Goal: Check status: Check status

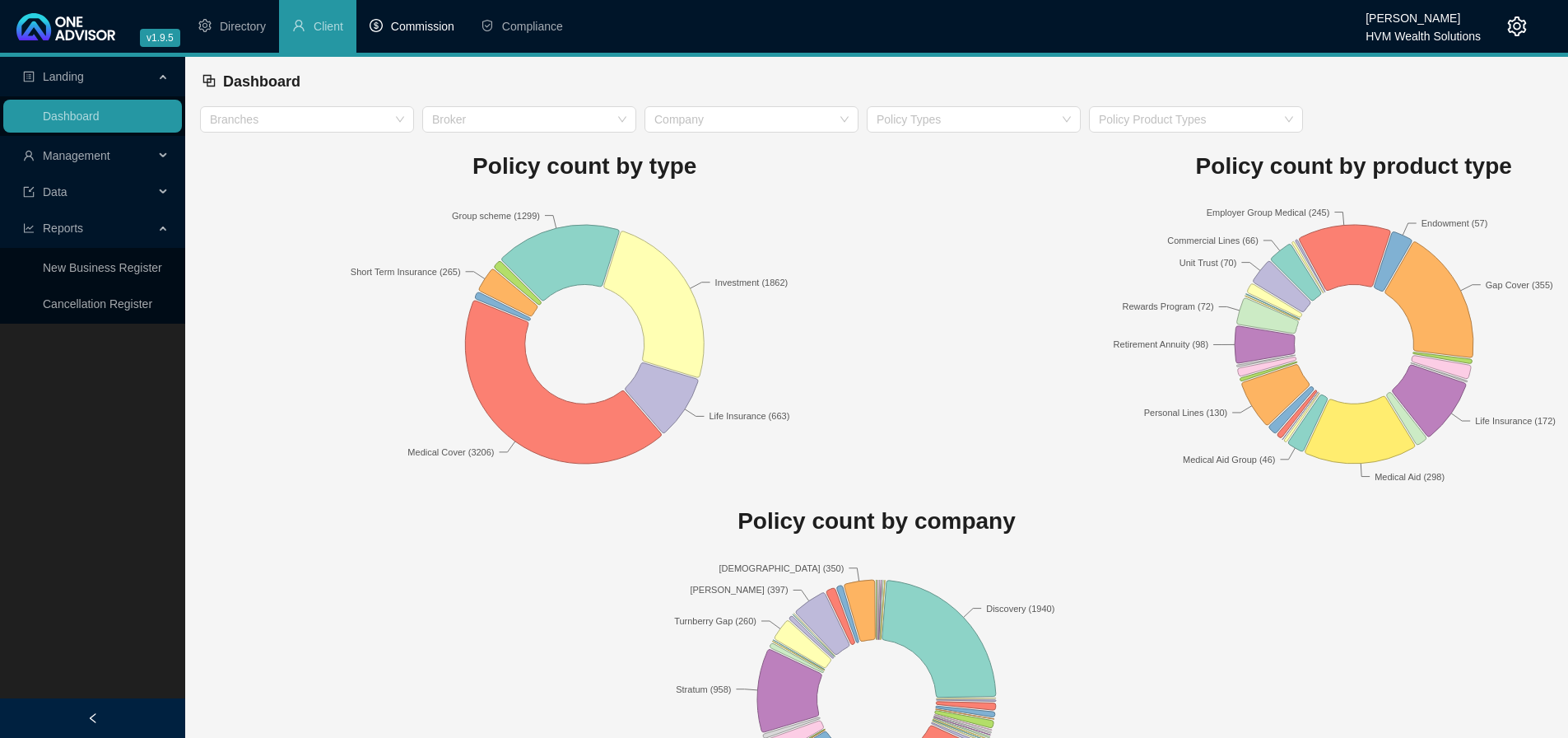
click at [418, 29] on span "Commission" at bounding box center [423, 26] width 64 height 14
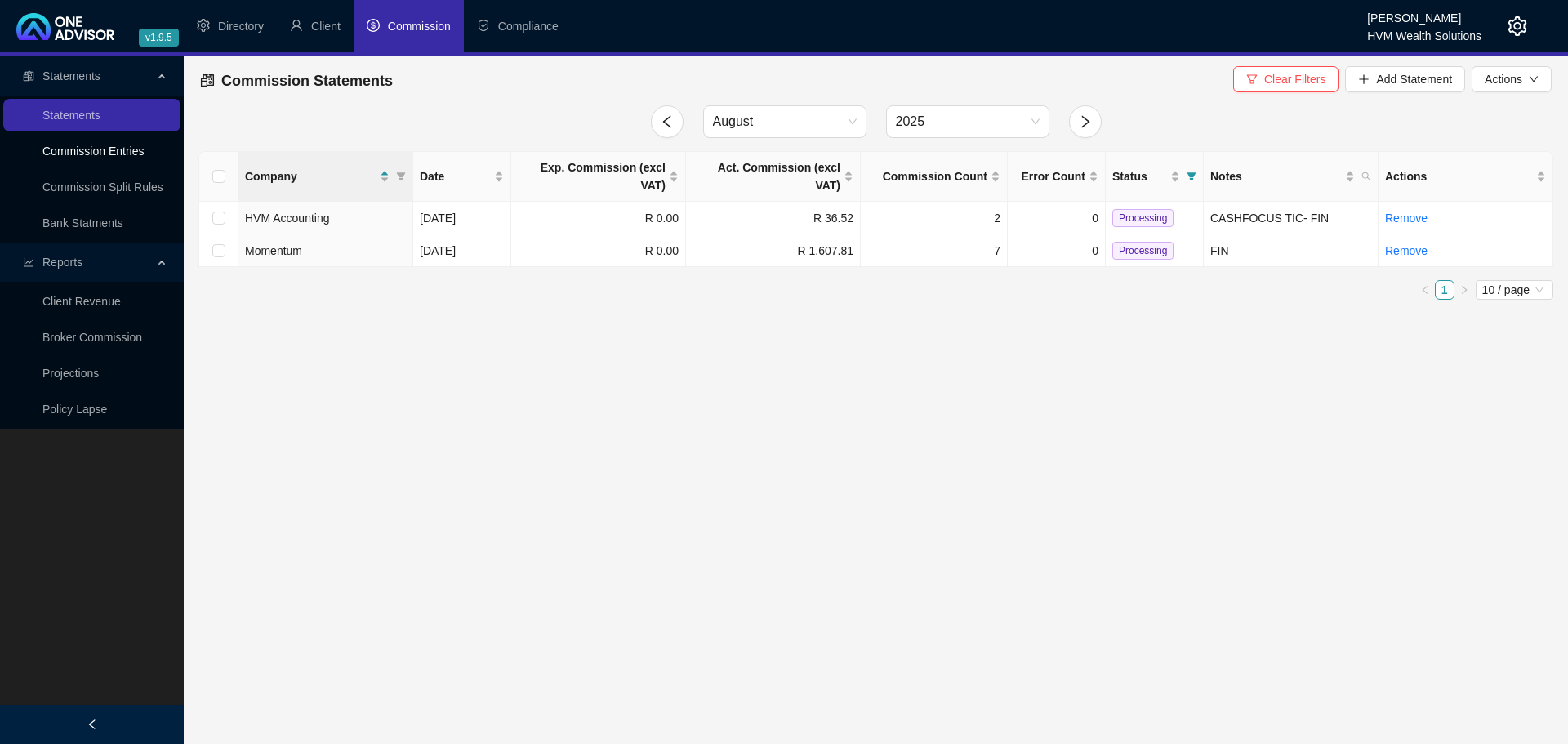
click at [74, 147] on link "Commission Entries" at bounding box center [93, 151] width 102 height 13
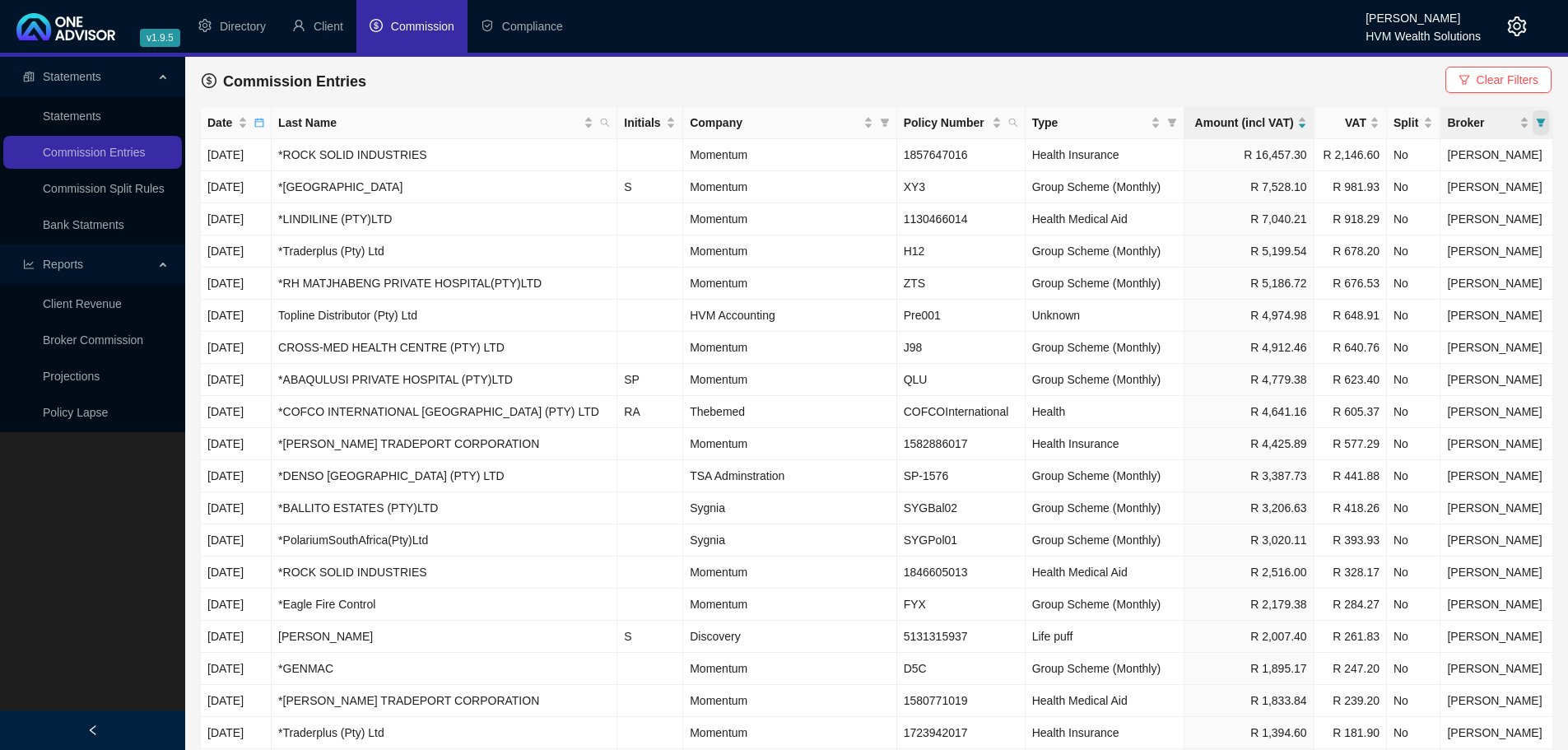
click at [1538, 122] on icon "filter" at bounding box center [1541, 123] width 10 height 10
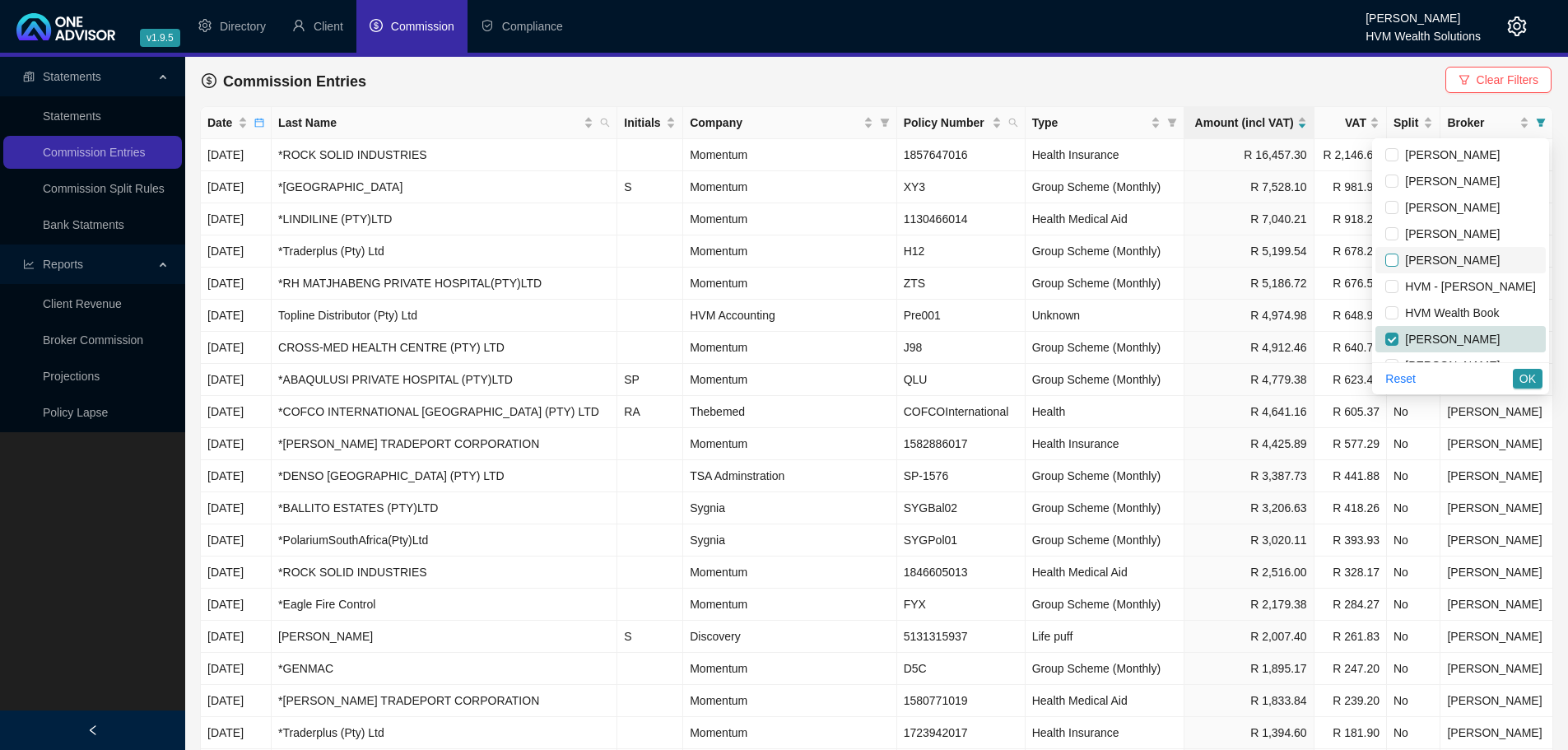
click at [1386, 263] on input "checkbox" at bounding box center [1393, 260] width 14 height 14
checkbox input "true"
drag, startPoint x: 1387, startPoint y: 337, endPoint x: 1457, endPoint y: 361, distance: 74.0
click at [1388, 337] on input "checkbox" at bounding box center [1393, 340] width 14 height 14
checkbox input "false"
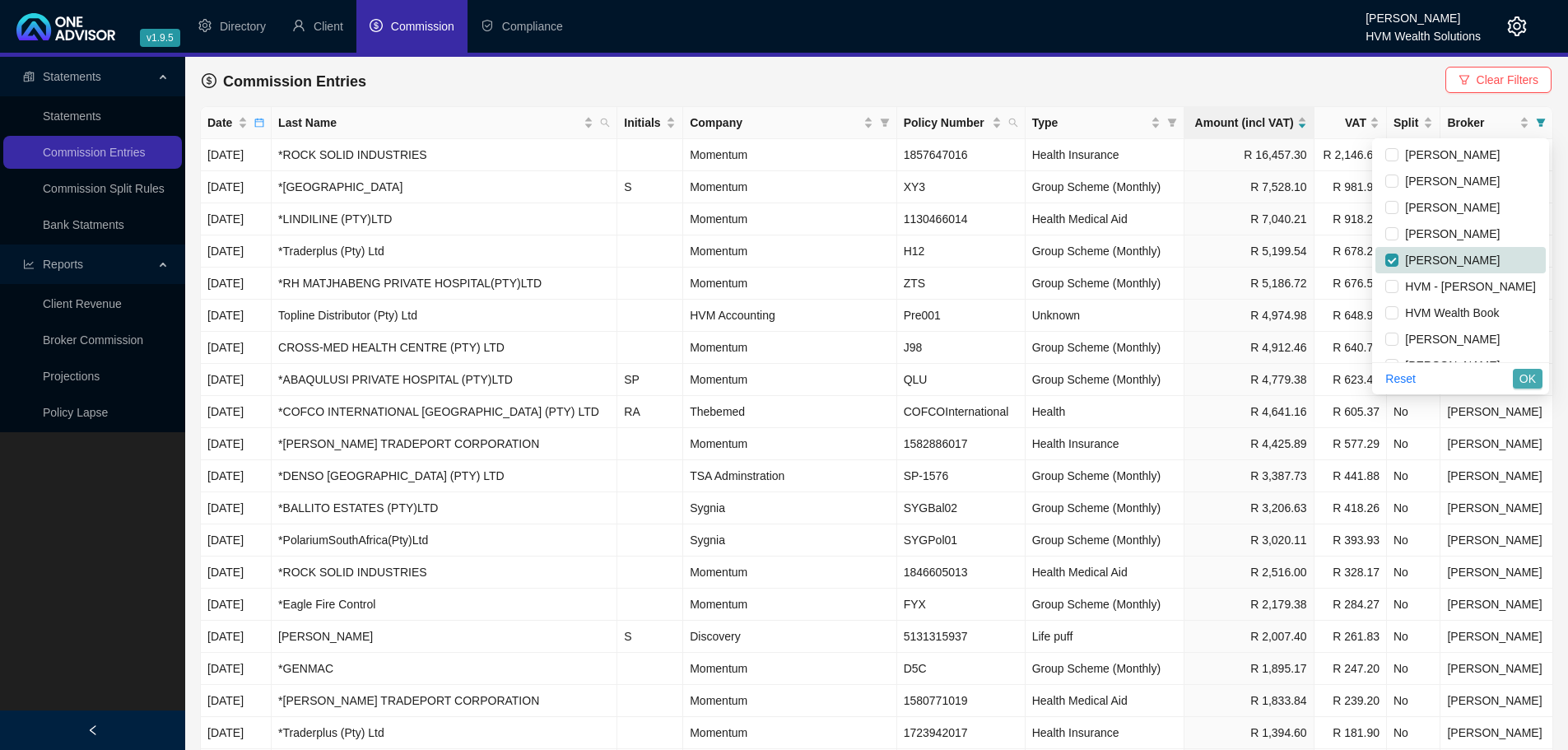
click at [1528, 375] on span "OK" at bounding box center [1527, 378] width 16 height 18
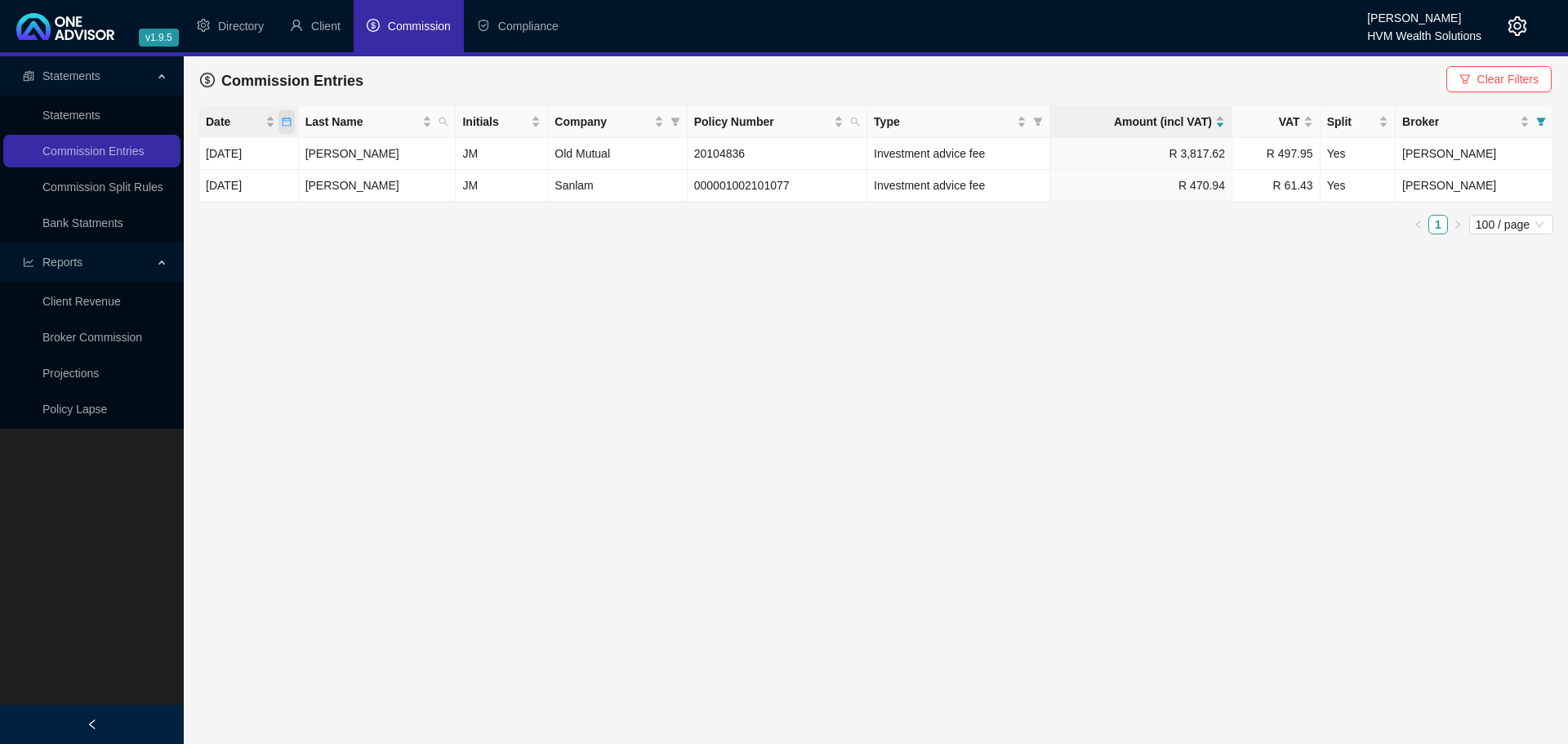
click at [292, 125] on icon "calendar" at bounding box center [287, 122] width 10 height 10
click at [297, 157] on div "2025-06 2025-06" at bounding box center [195, 156] width 220 height 26
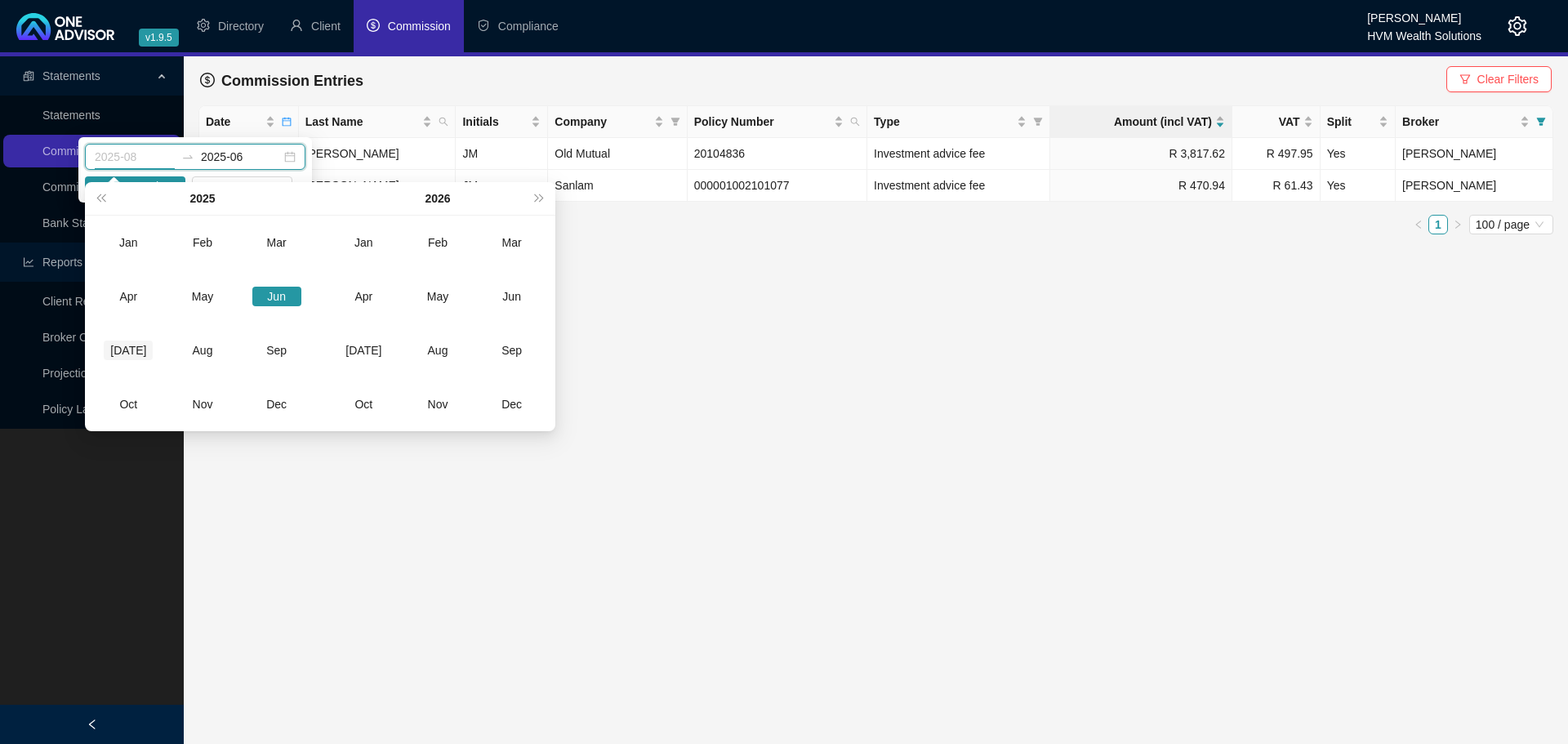
type input "2025-07"
click at [126, 353] on div "[DATE]" at bounding box center [128, 350] width 49 height 19
type input "2025-07"
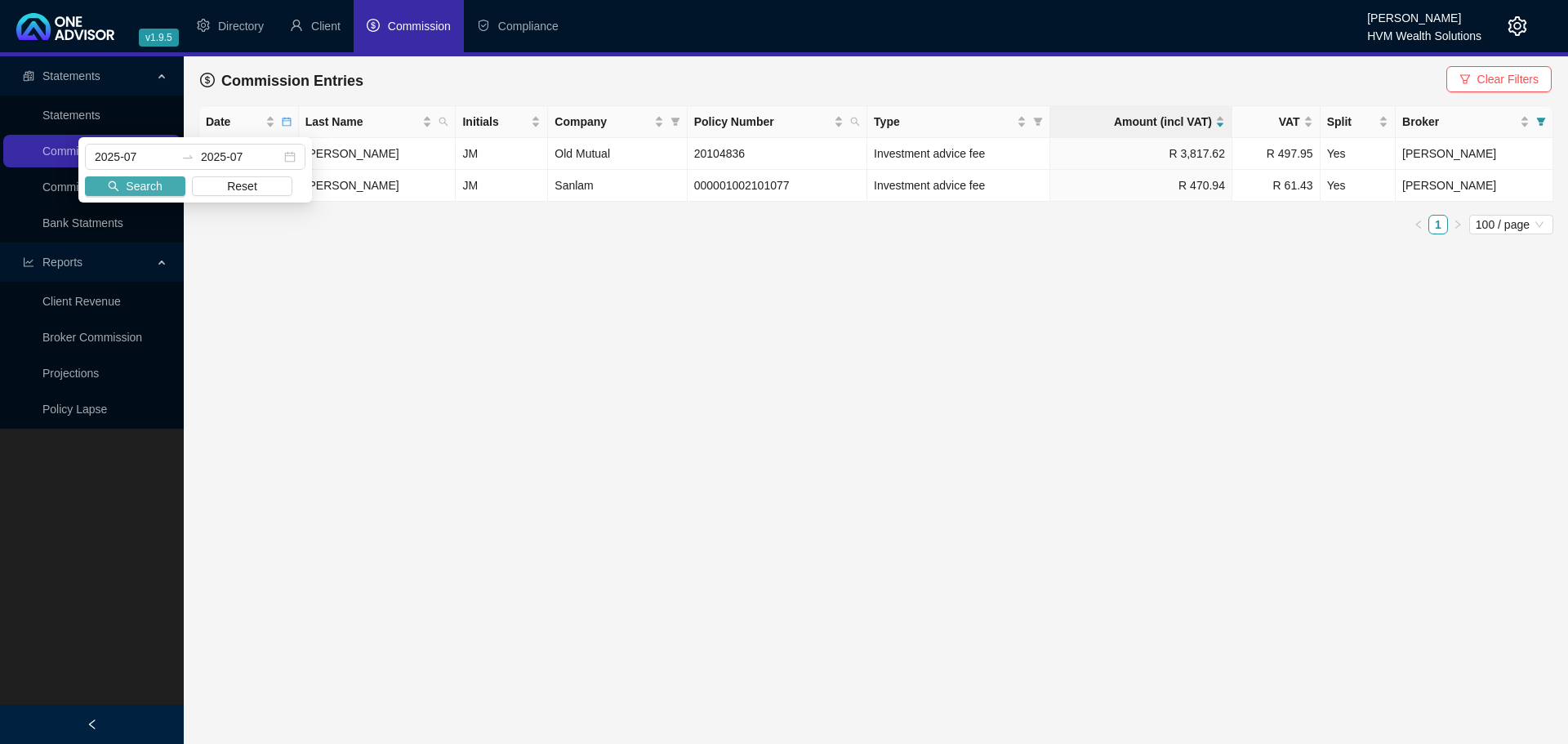
click at [138, 187] on span "Search" at bounding box center [144, 186] width 36 height 18
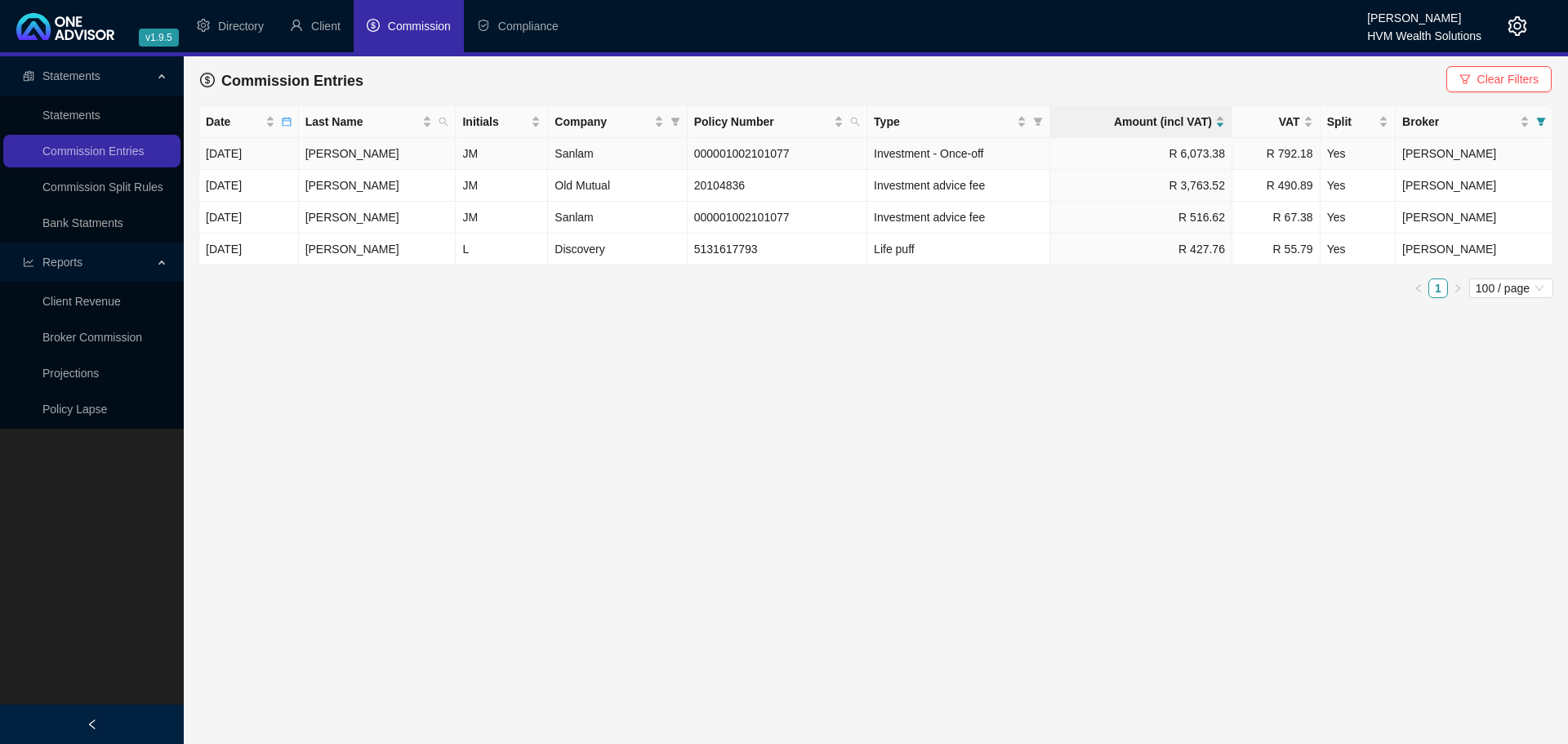
click at [761, 157] on td "000001002101077" at bounding box center [777, 154] width 180 height 32
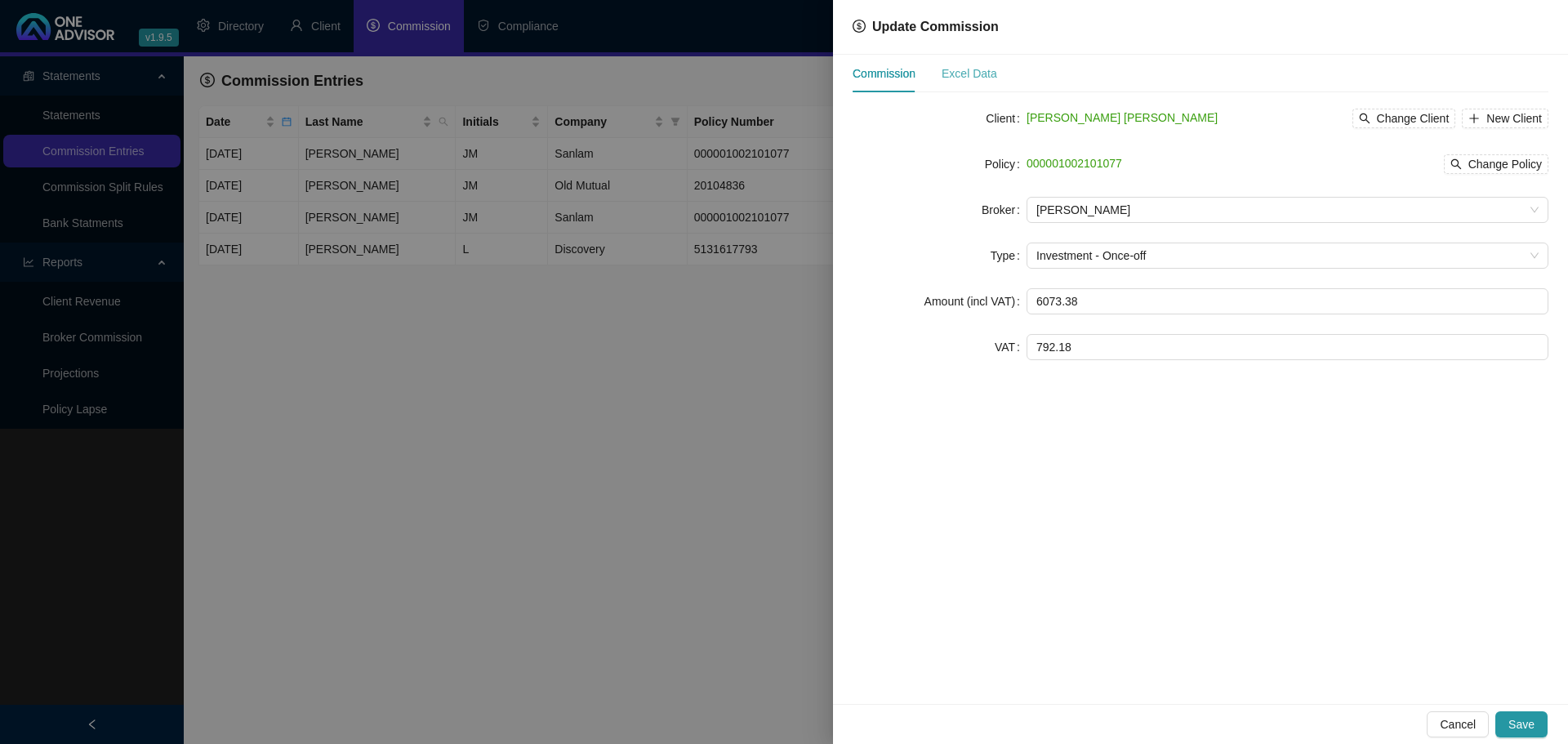
click at [965, 64] on div "Excel Data" at bounding box center [969, 73] width 55 height 38
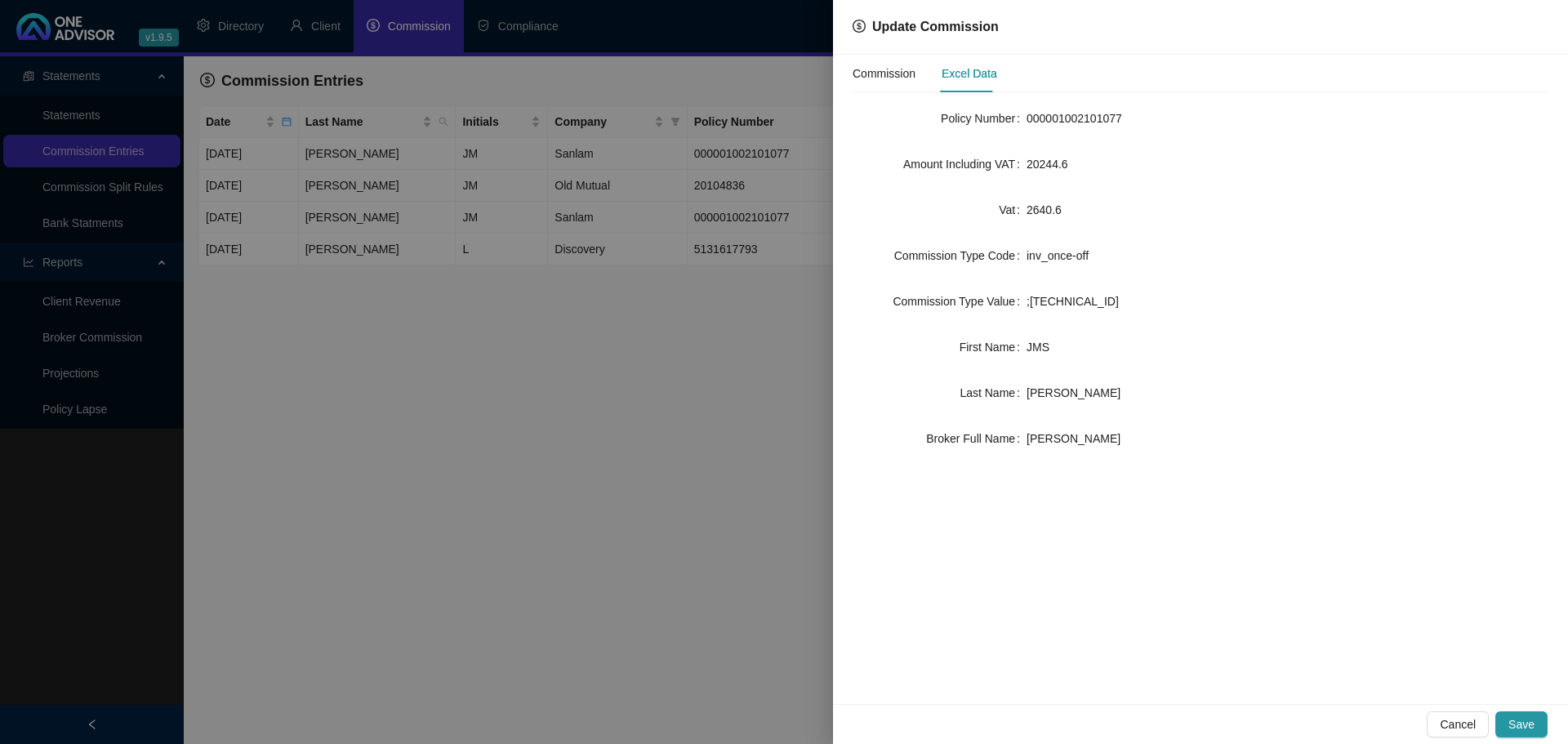
click at [1043, 161] on span "20244.6" at bounding box center [1048, 165] width 42 height 13
click at [866, 75] on div "Commission" at bounding box center [884, 73] width 63 height 18
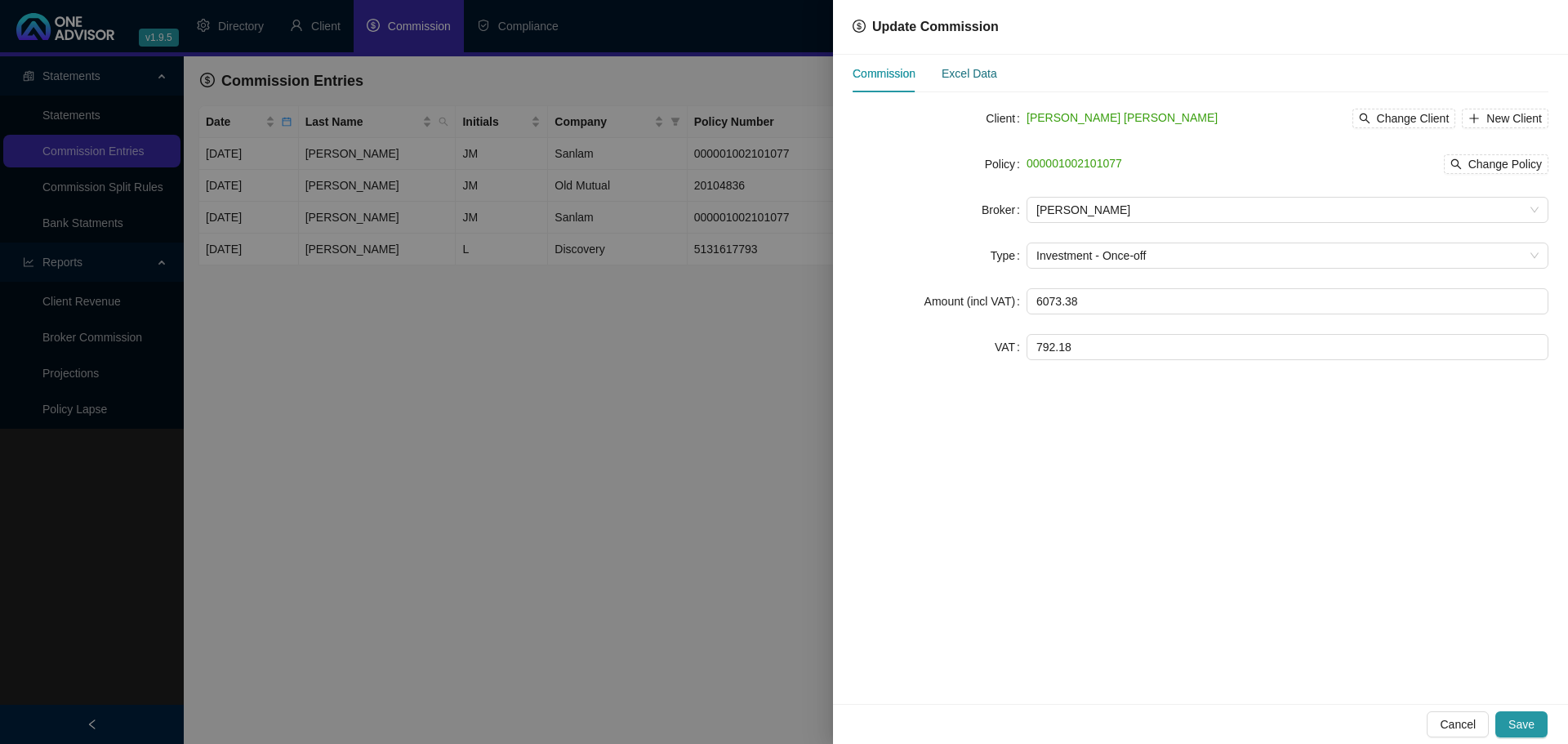
click at [960, 75] on div "Excel Data" at bounding box center [969, 73] width 55 height 18
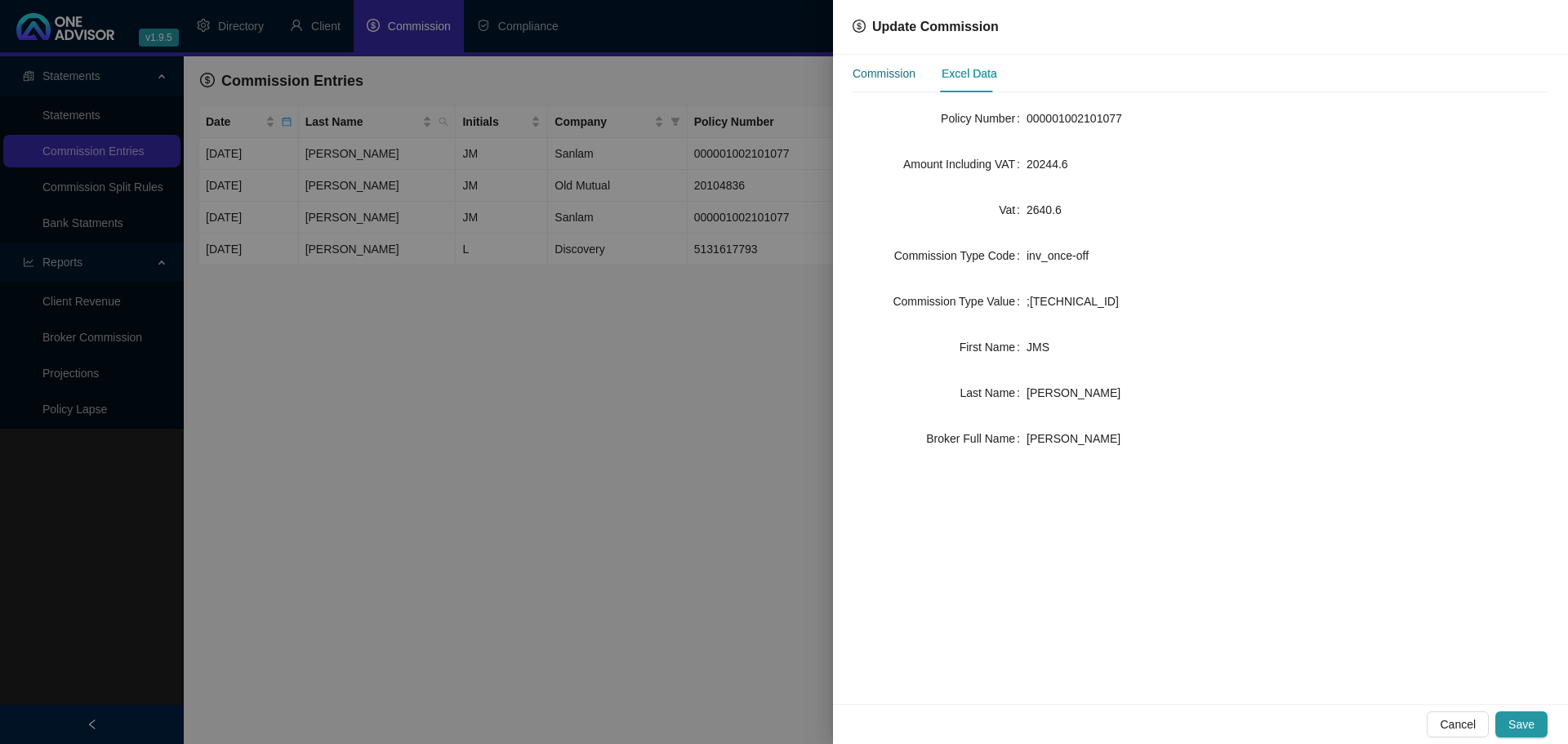
click at [883, 75] on div "Commission" at bounding box center [884, 73] width 63 height 18
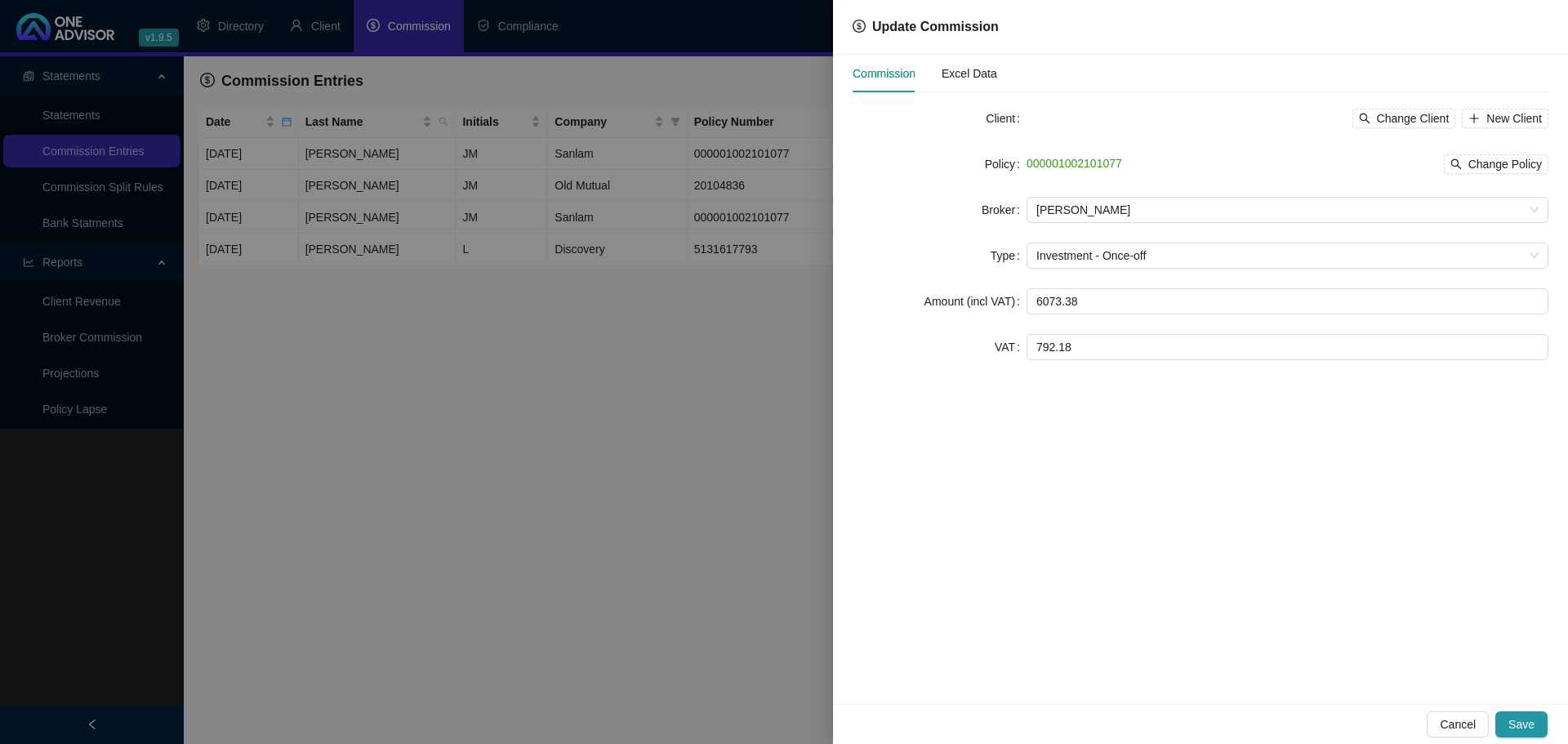
click at [745, 420] on div at bounding box center [784, 372] width 1568 height 744
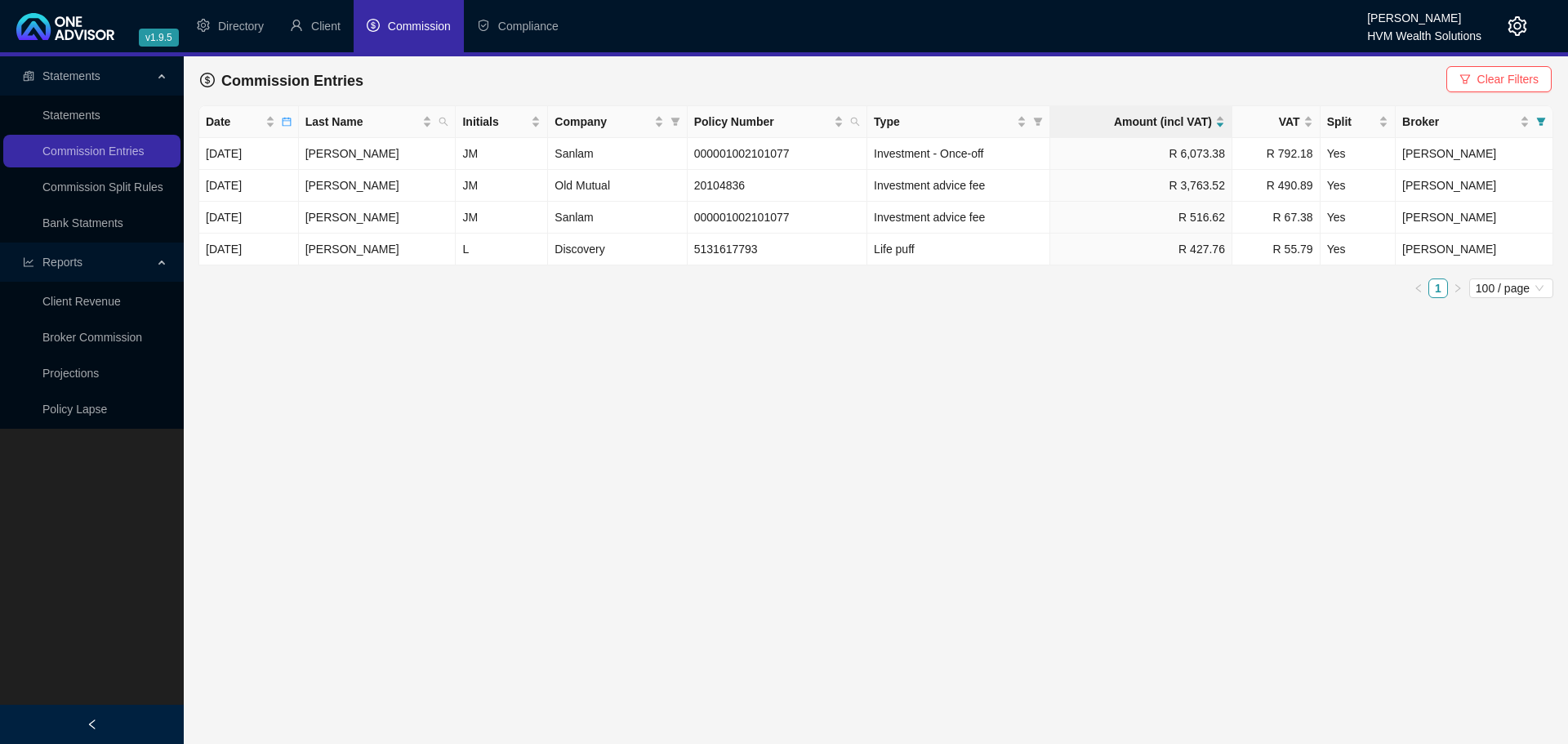
click at [1011, 324] on main "Statements Statements Commission Entries Commission Split Rules Bank Statments …" at bounding box center [784, 400] width 1568 height 688
